Goal: Information Seeking & Learning: Learn about a topic

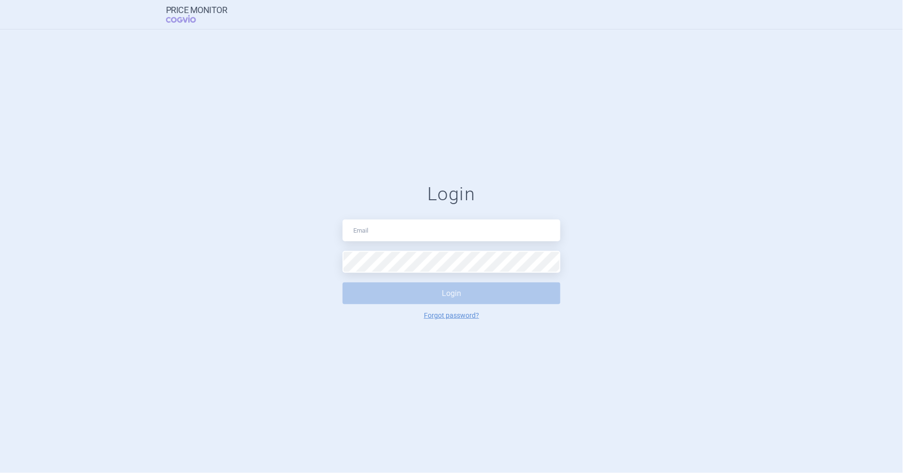
type input "[EMAIL_ADDRESS][DOMAIN_NAME]"
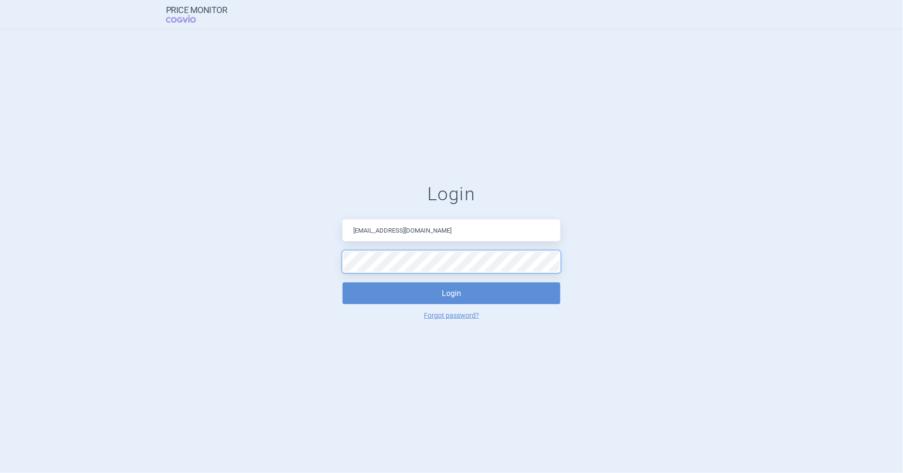
click at [343, 283] on button "Login" at bounding box center [452, 294] width 218 height 22
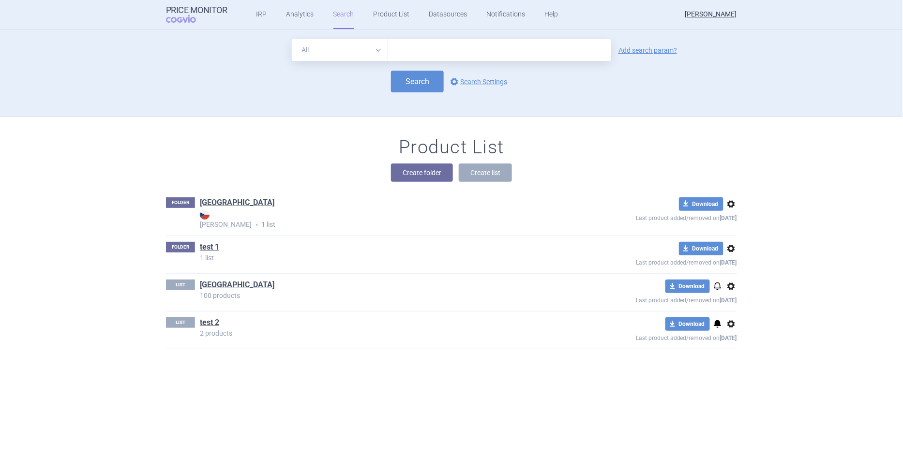
click at [362, 50] on select "All Brand Name ATC Company Active Substance Country Newer than" at bounding box center [340, 50] width 96 height 22
select select "country"
click at [292, 39] on select "All Brand Name ATC Company Active Substance Country Newer than" at bounding box center [340, 50] width 96 height 22
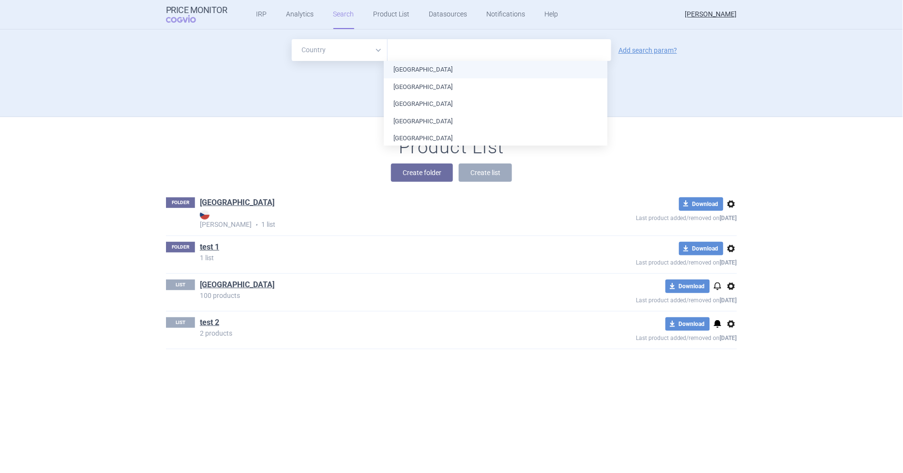
click at [419, 45] on input "text" at bounding box center [499, 50] width 214 height 13
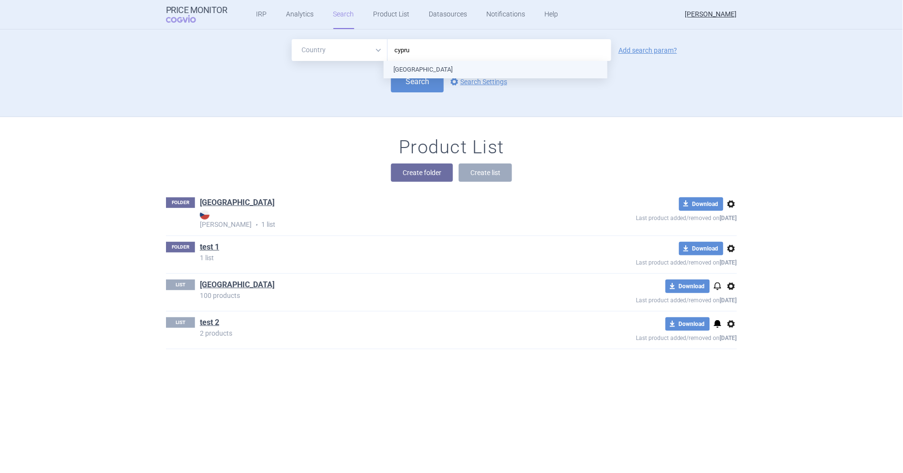
type input "[GEOGRAPHIC_DATA]"
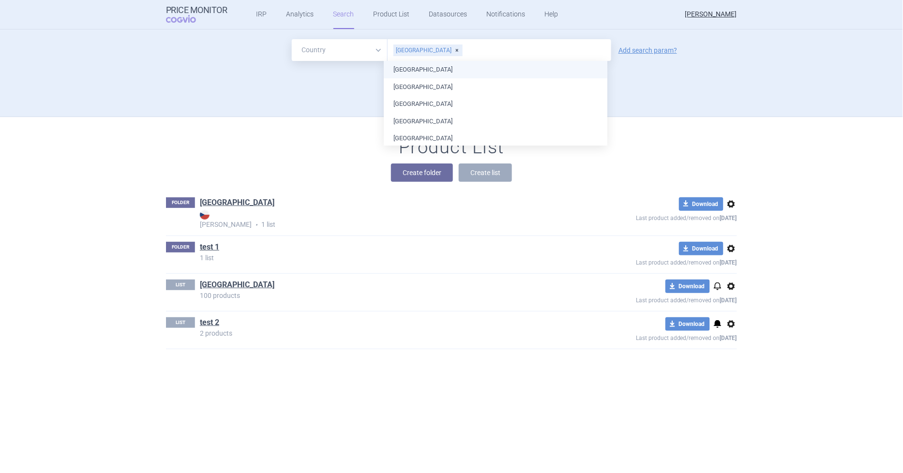
click at [498, 69] on ul "[GEOGRAPHIC_DATA] [GEOGRAPHIC_DATA] [GEOGRAPHIC_DATA] [GEOGRAPHIC_DATA] [GEOGRA…" at bounding box center [496, 422] width 224 height 723
click at [347, 100] on div "All Brand Name ATC Company Active Substance Country Newer than [GEOGRAPHIC_DATA…" at bounding box center [452, 77] width 610 height 77
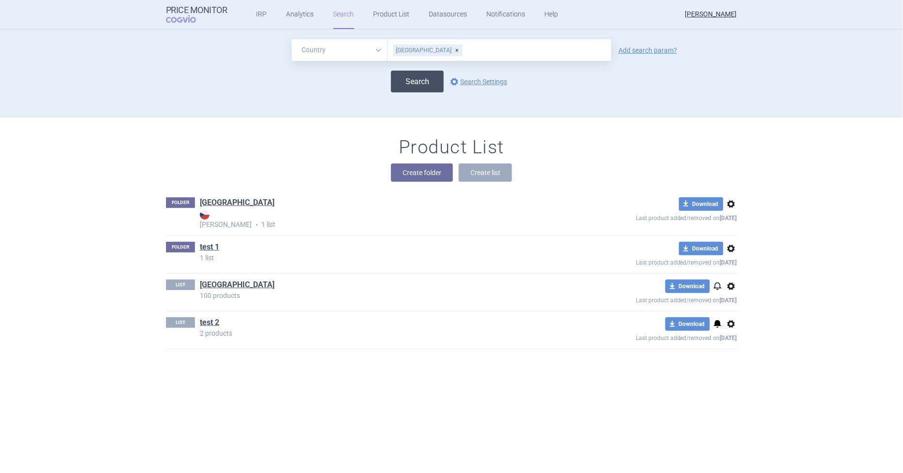
click at [407, 83] on button "Search" at bounding box center [417, 82] width 53 height 22
select select "country"
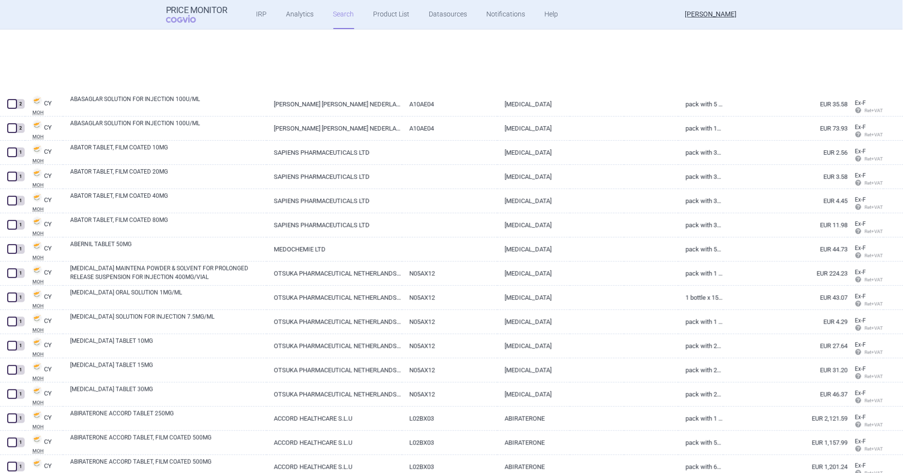
scroll to position [54, 0]
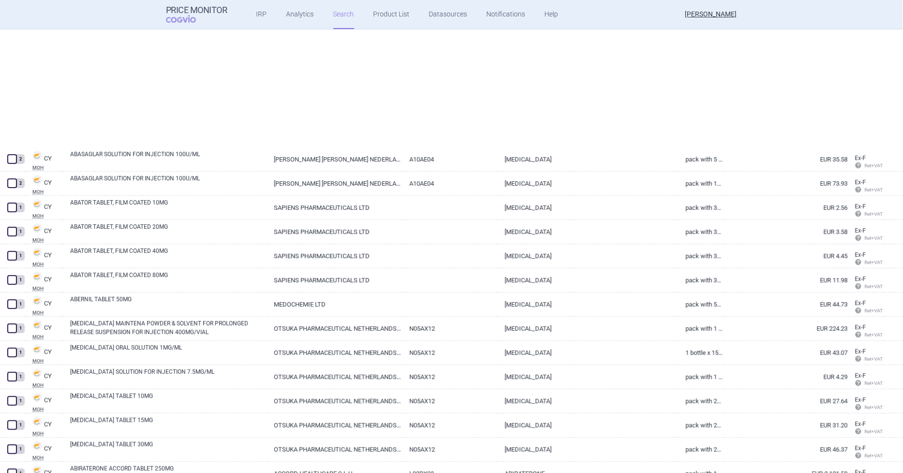
select select "country"
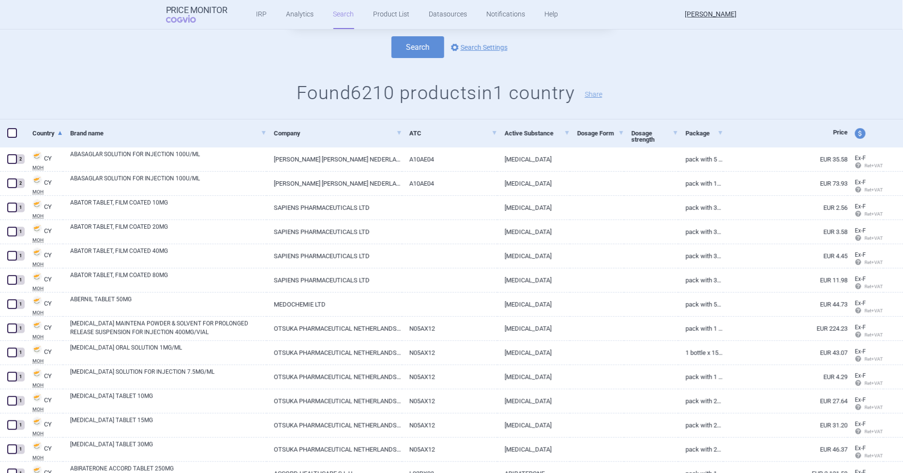
click at [11, 131] on span at bounding box center [12, 133] width 10 height 10
checkbox input "true"
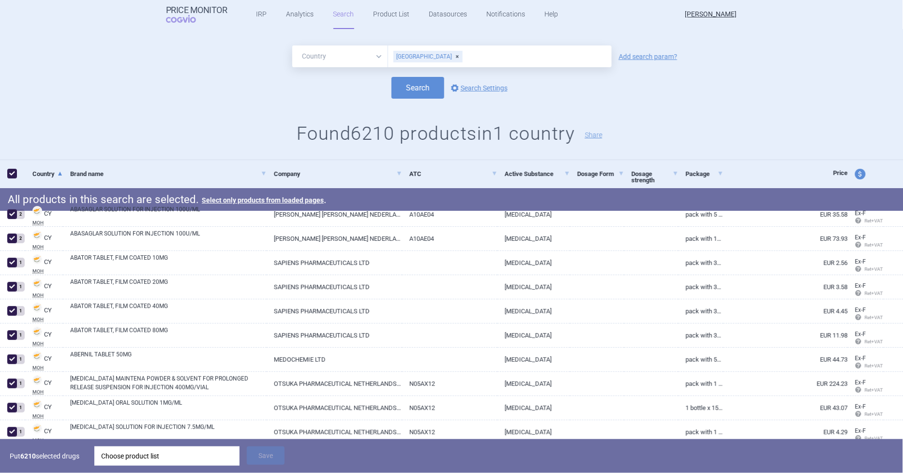
scroll to position [0, 0]
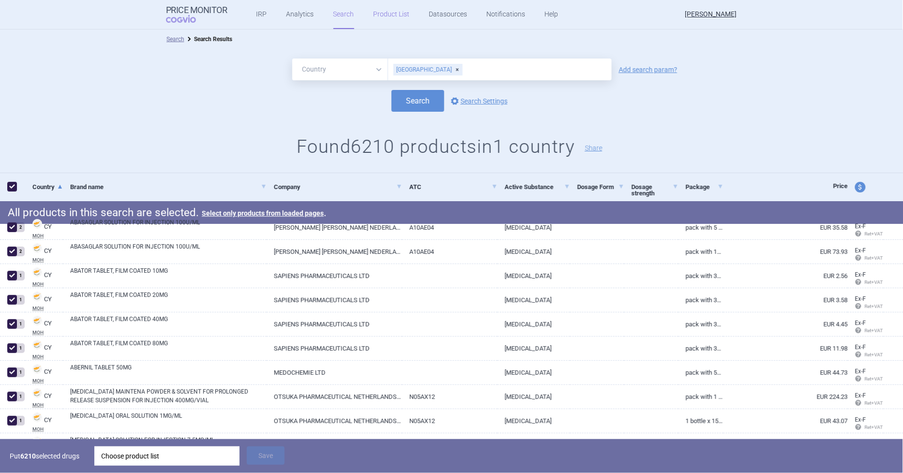
click at [389, 13] on link "Product List" at bounding box center [391, 14] width 36 height 29
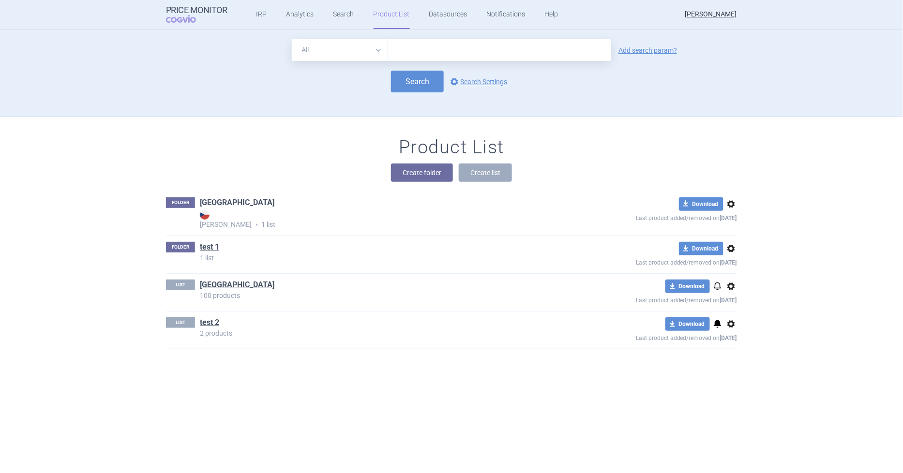
click at [207, 201] on link "[GEOGRAPHIC_DATA]" at bounding box center [237, 202] width 75 height 11
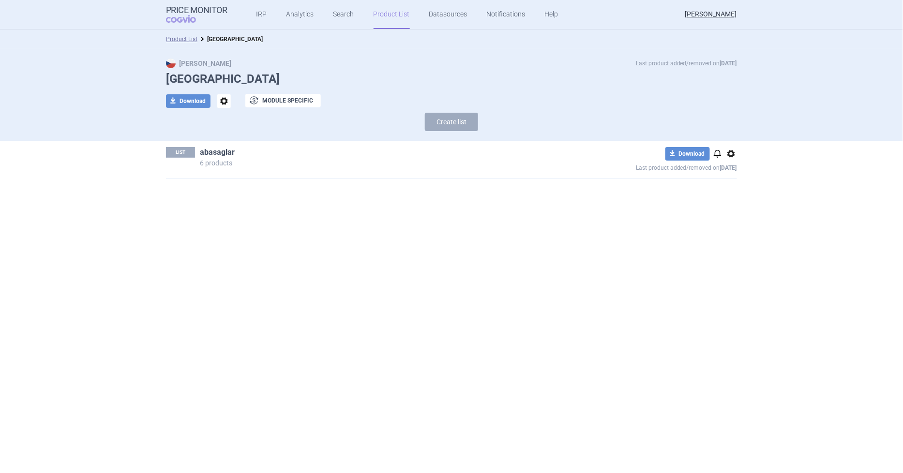
click at [222, 150] on link "abasaglar" at bounding box center [217, 152] width 35 height 11
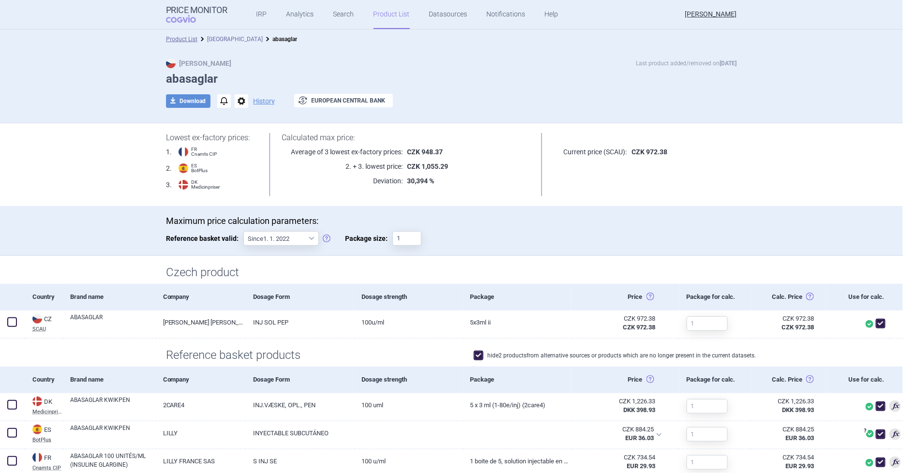
click at [214, 39] on link "[GEOGRAPHIC_DATA]" at bounding box center [235, 39] width 56 height 7
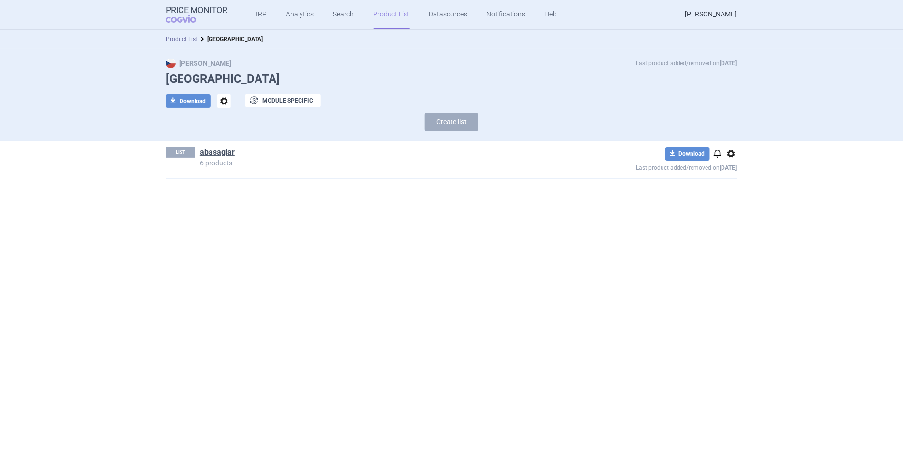
click at [187, 37] on link "Product List" at bounding box center [181, 39] width 31 height 7
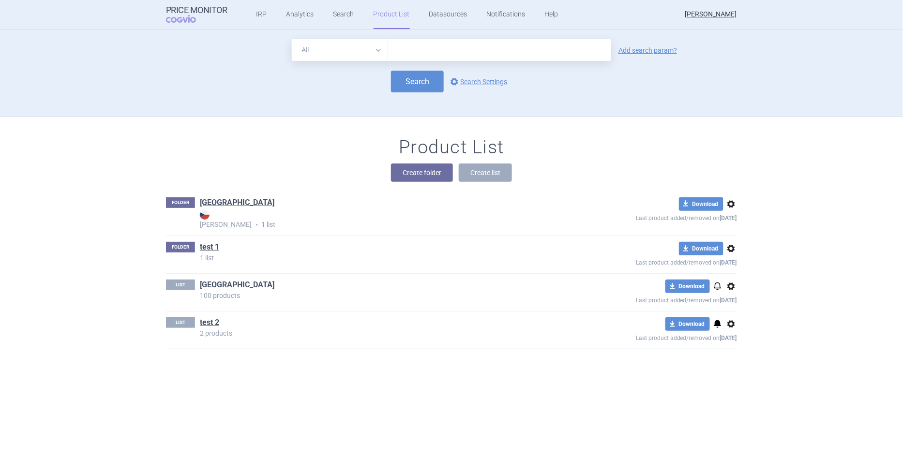
click at [210, 284] on link "[GEOGRAPHIC_DATA]" at bounding box center [237, 285] width 75 height 11
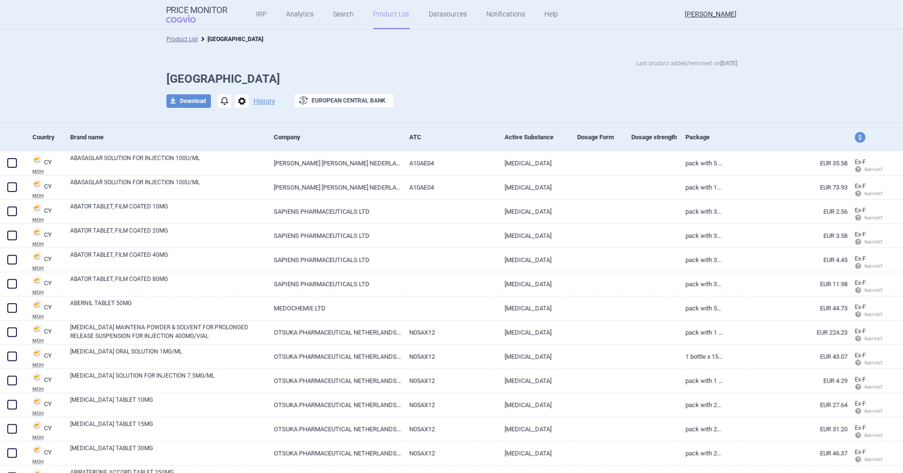
click at [384, 11] on link "Product List" at bounding box center [391, 14] width 36 height 29
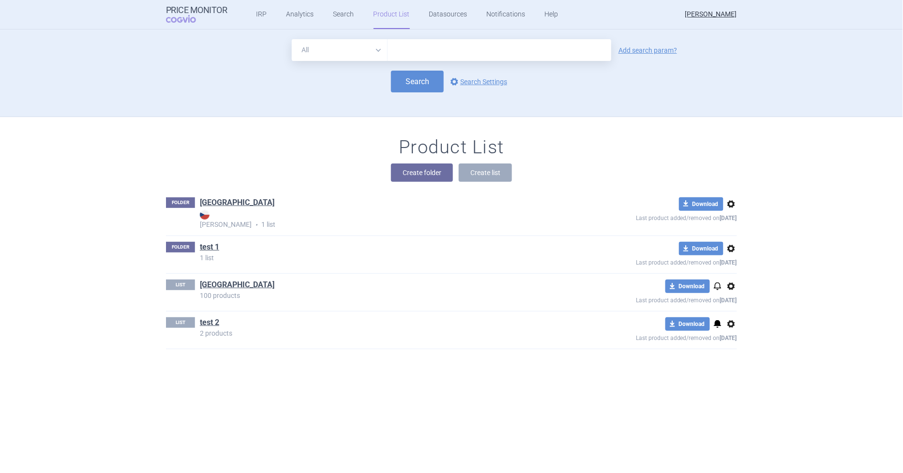
drag, startPoint x: 326, startPoint y: 54, endPoint x: 326, endPoint y: 59, distance: 5.3
click at [326, 54] on select "All Brand Name ATC Company Active Substance Country Newer than" at bounding box center [340, 50] width 96 height 22
select select "country"
click at [292, 39] on select "All Brand Name ATC Company Active Substance Country Newer than" at bounding box center [340, 50] width 96 height 22
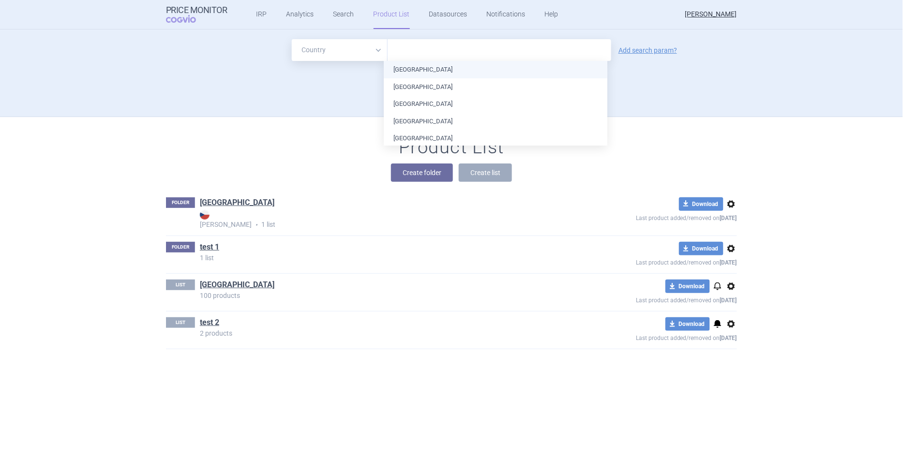
click at [433, 56] on input "text" at bounding box center [499, 50] width 214 height 13
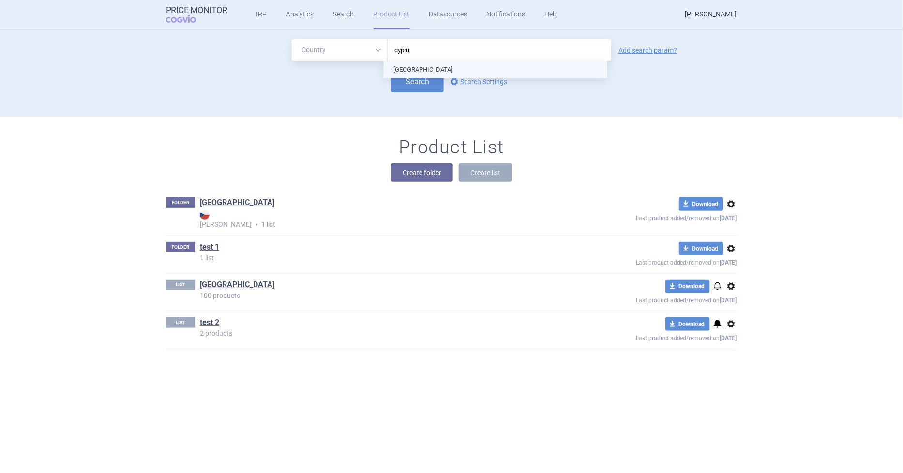
type input "[GEOGRAPHIC_DATA]"
click at [436, 65] on ul "[GEOGRAPHIC_DATA]" at bounding box center [496, 69] width 224 height 17
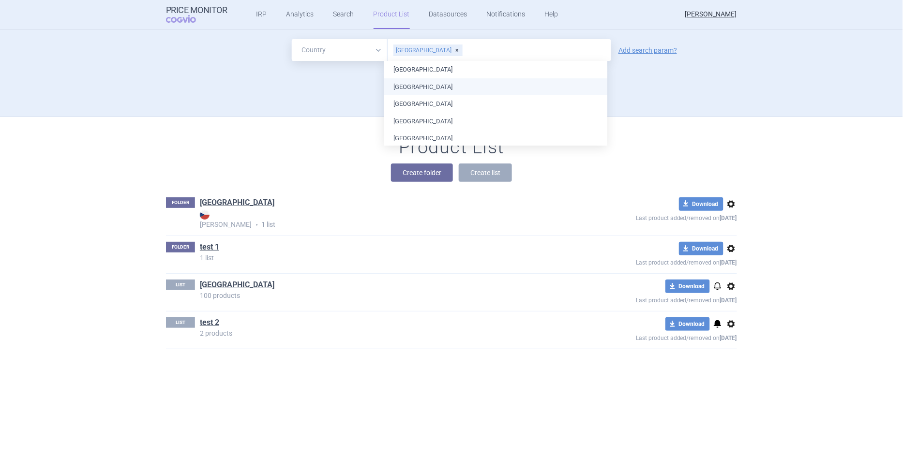
click at [334, 102] on div "All Brand Name ATC Company Active Substance Country Newer than [GEOGRAPHIC_DATA…" at bounding box center [452, 77] width 610 height 77
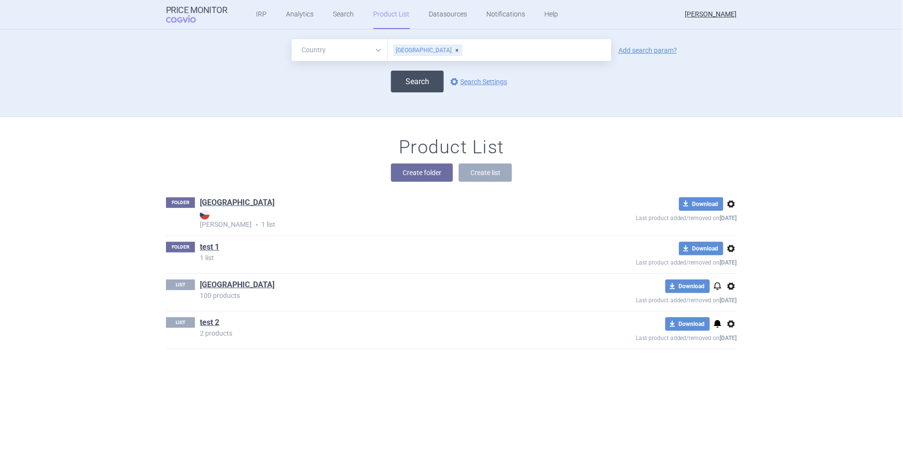
click at [400, 85] on button "Search" at bounding box center [417, 82] width 53 height 22
select select "country"
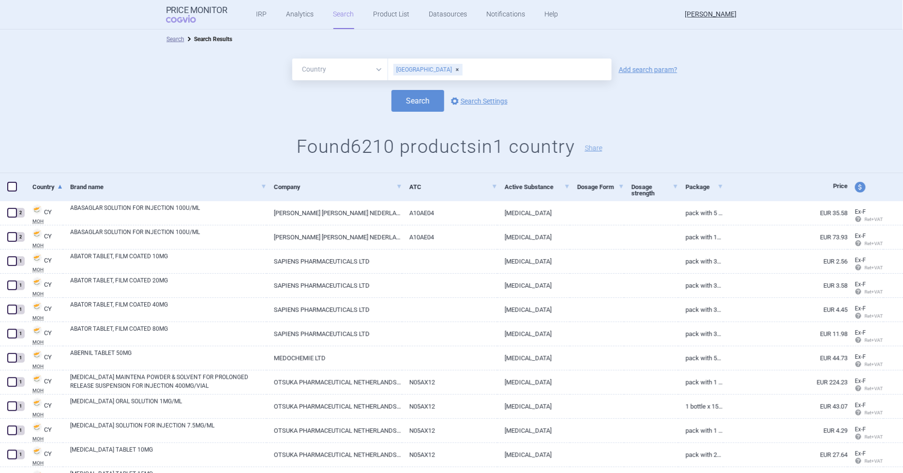
click at [7, 186] on span at bounding box center [12, 187] width 10 height 10
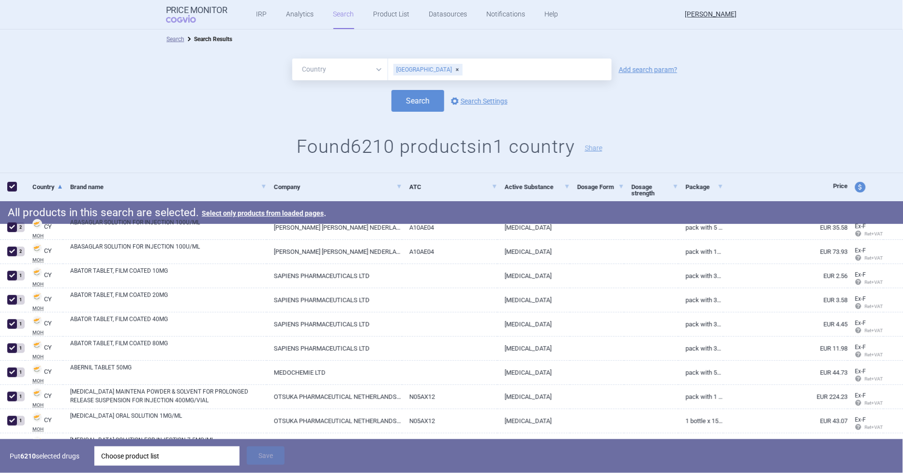
click at [186, 454] on div "Choose product list" at bounding box center [167, 456] width 132 height 19
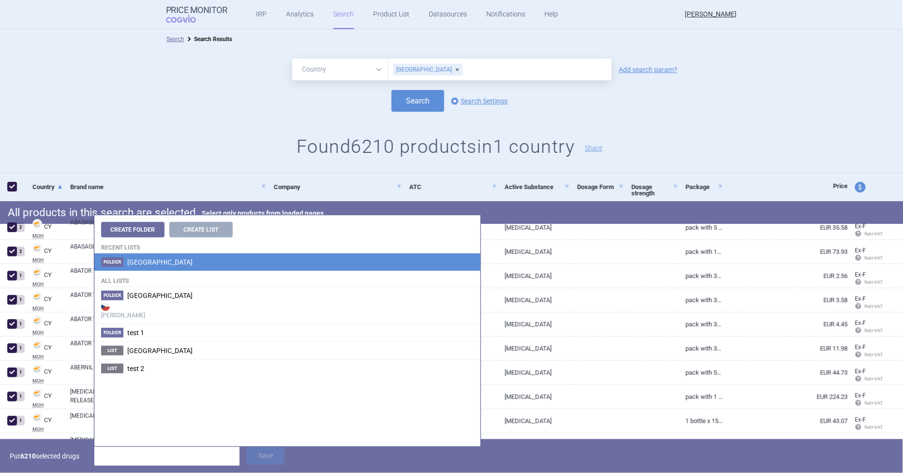
click at [141, 260] on span "[GEOGRAPHIC_DATA]" at bounding box center [159, 262] width 65 height 8
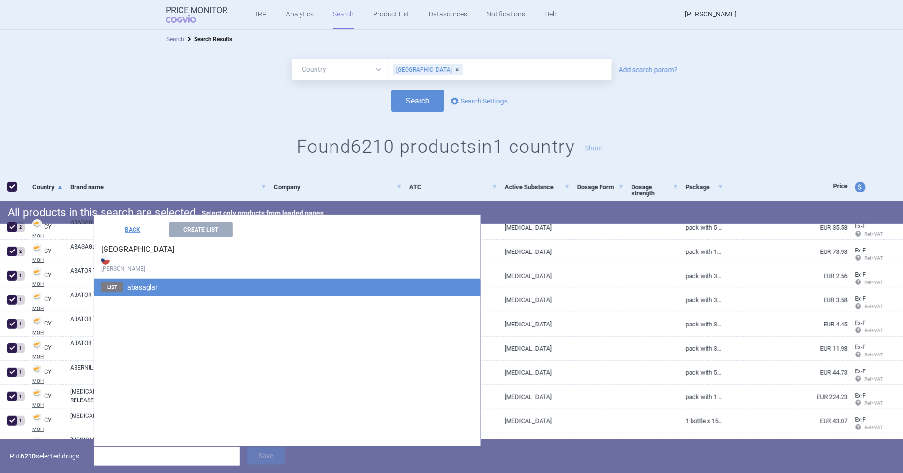
click at [133, 285] on span "abasaglar" at bounding box center [142, 287] width 30 height 8
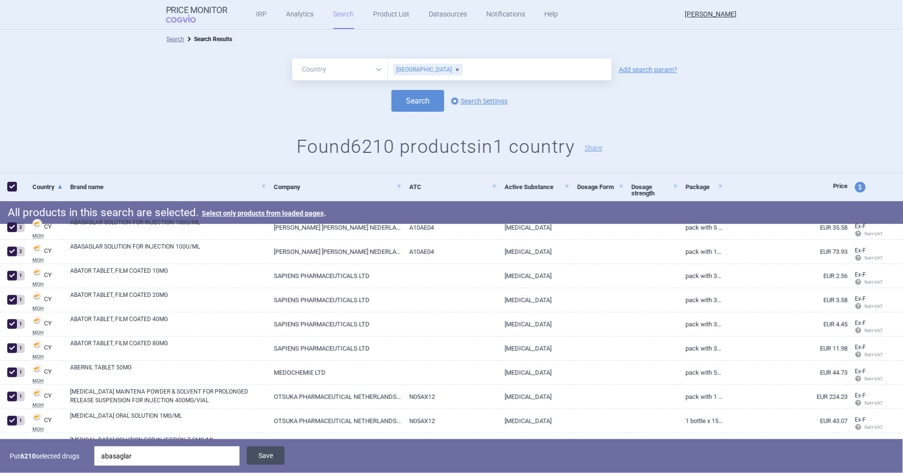
click at [267, 457] on button "Save" at bounding box center [266, 456] width 38 height 18
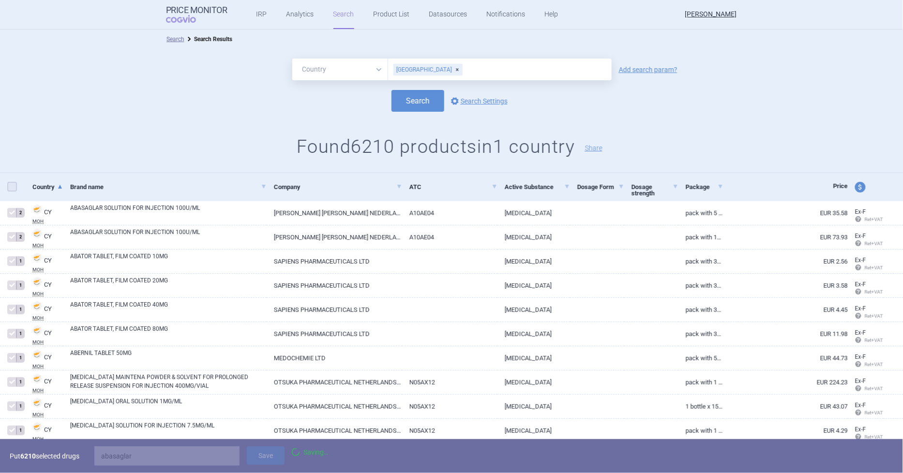
checkbox input "false"
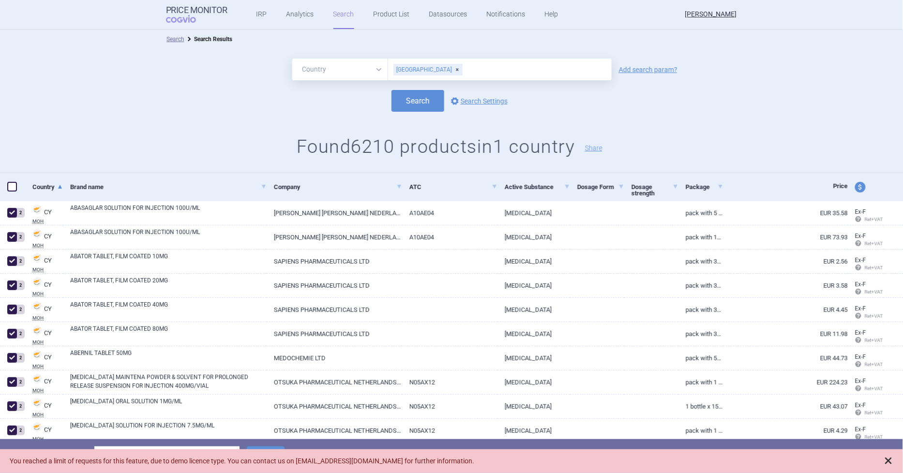
click at [889, 460] on span at bounding box center [888, 461] width 10 height 10
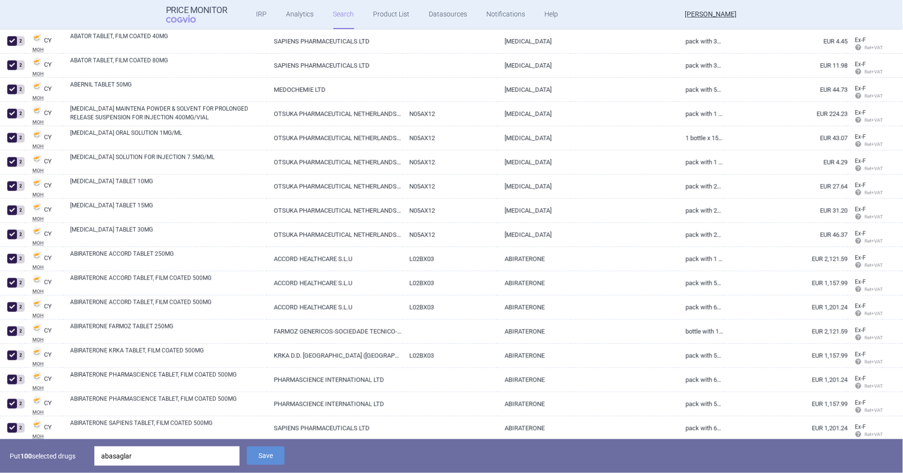
scroll to position [31, 0]
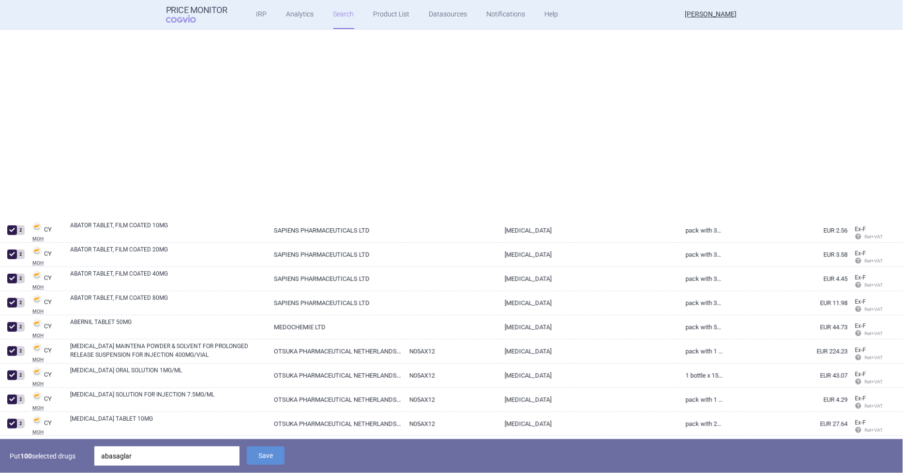
select select "country"
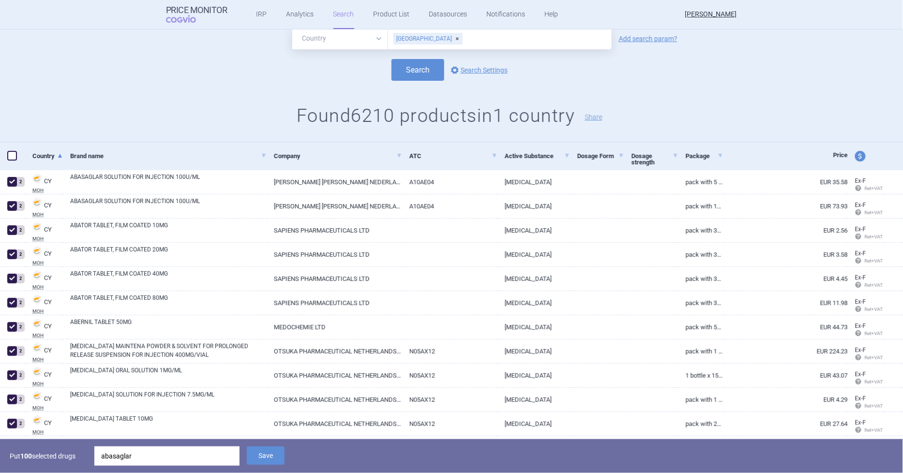
scroll to position [0, 0]
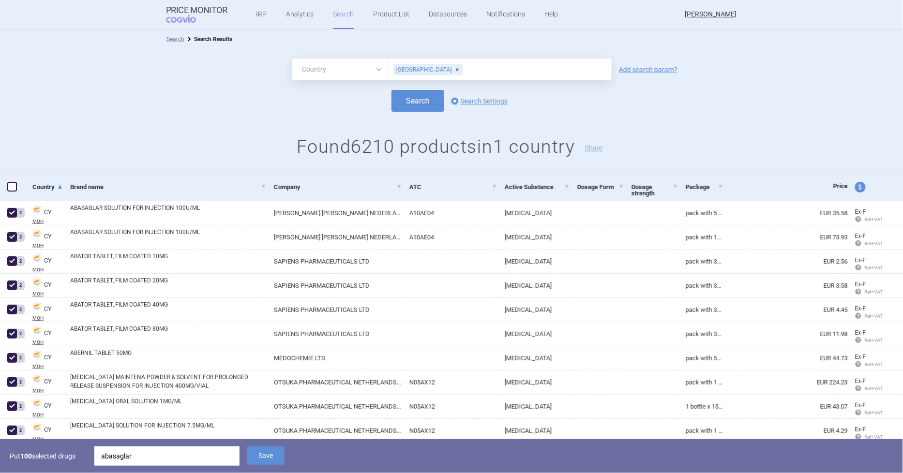
click at [16, 187] on span at bounding box center [12, 187] width 10 height 10
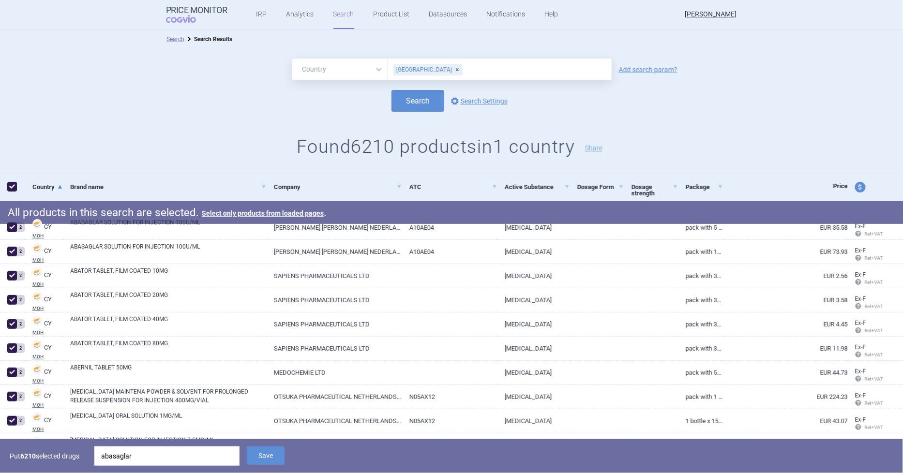
click at [9, 184] on span at bounding box center [12, 187] width 10 height 10
checkbox input "false"
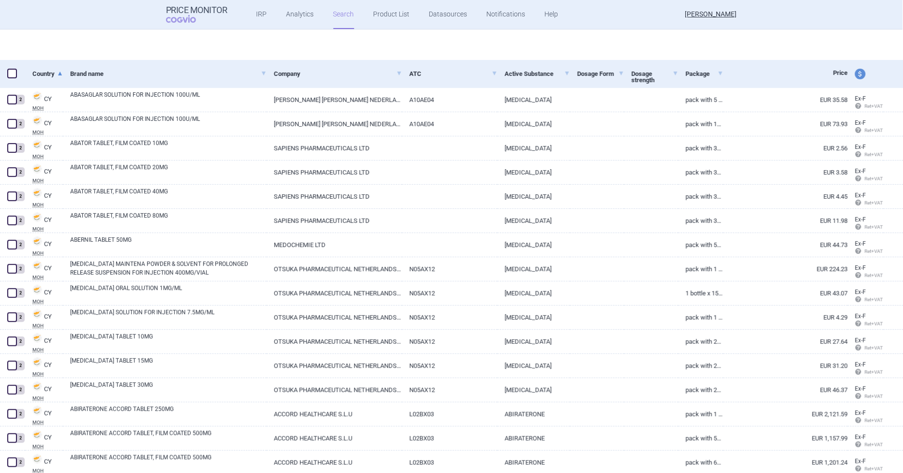
scroll to position [107, 0]
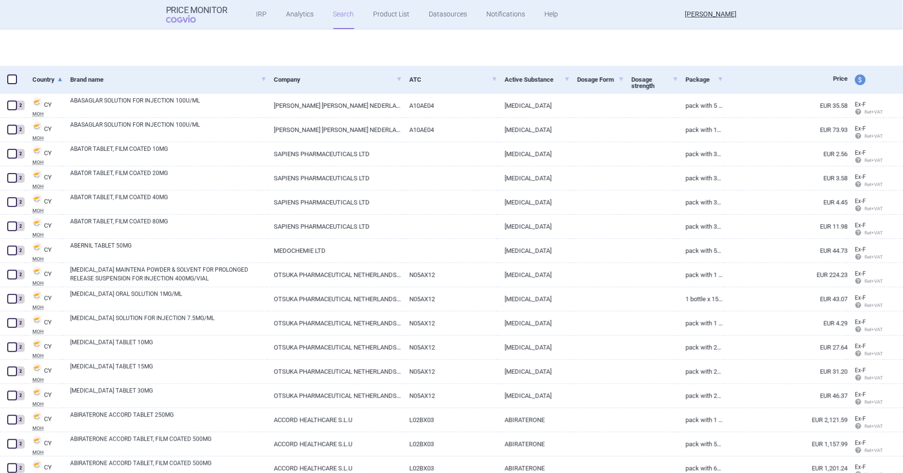
select select "country"
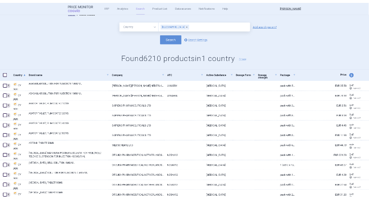
scroll to position [0, 0]
